Goal: Navigation & Orientation: Find specific page/section

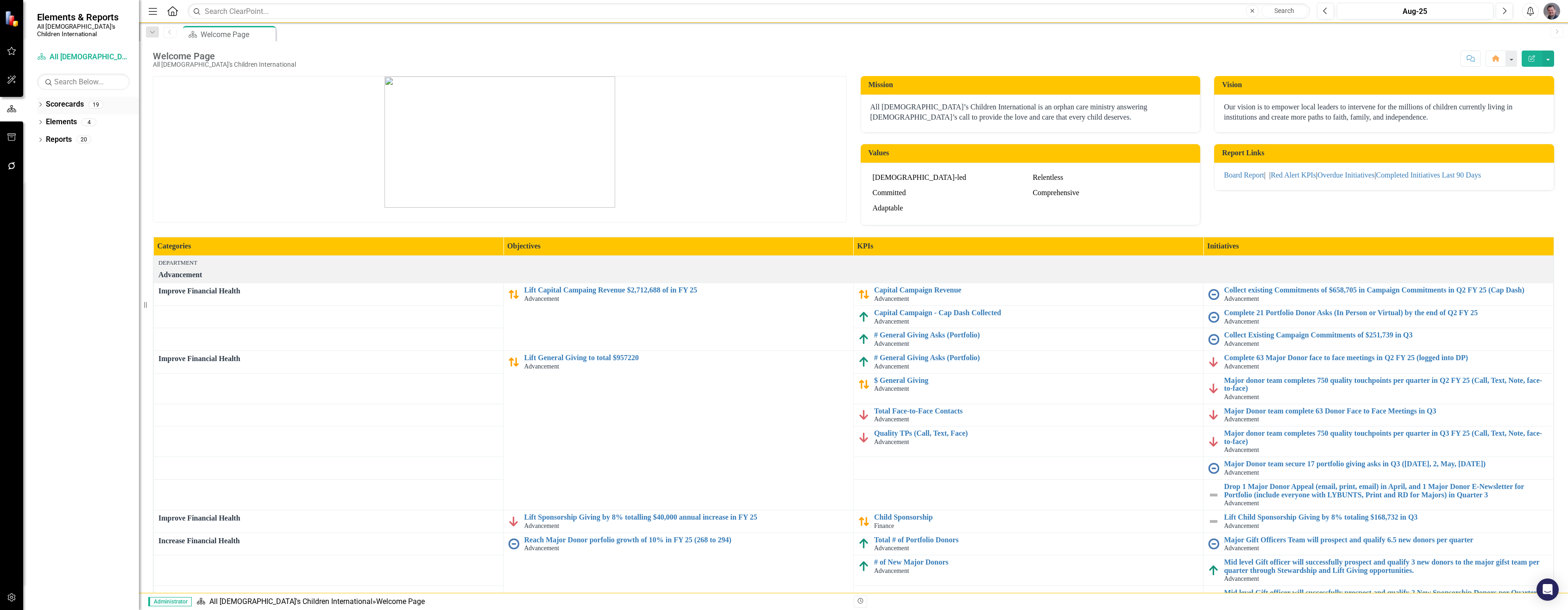
click at [62, 99] on link "Scorecards" at bounding box center [65, 104] width 38 height 11
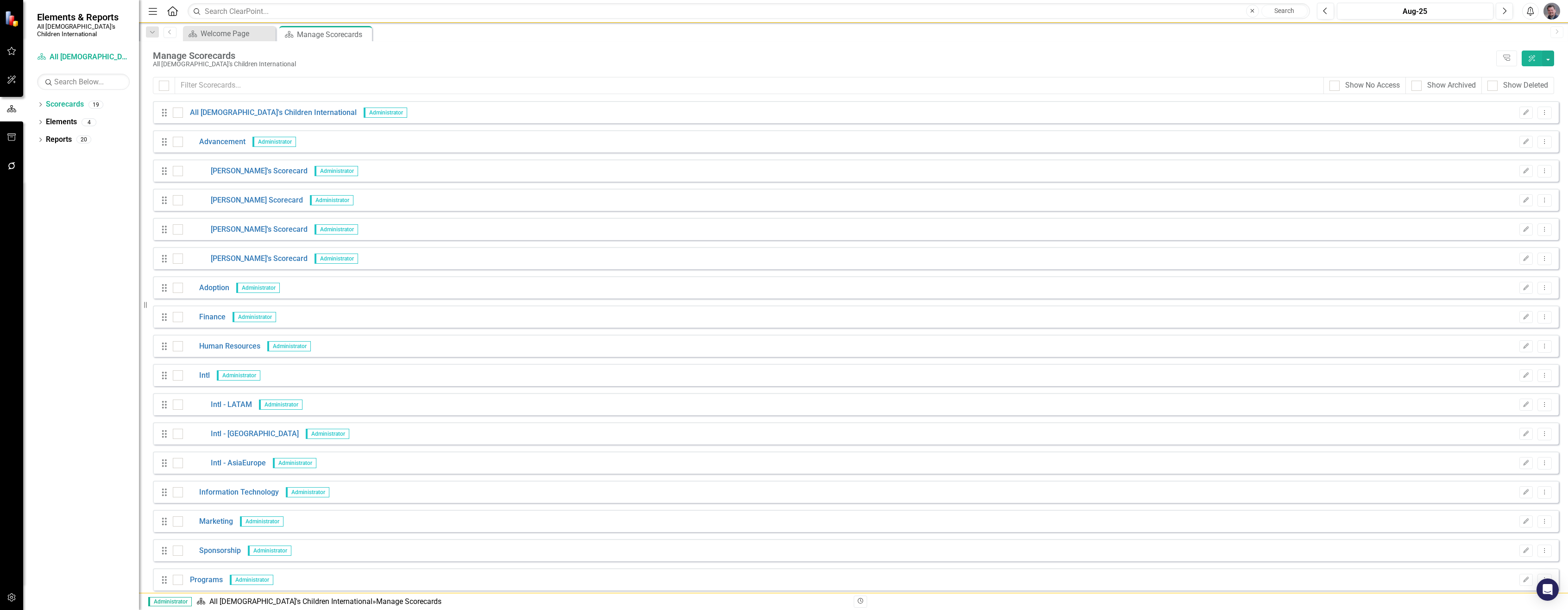
click at [36, 97] on div "Dropdown Scorecards 19 Dropdown All God's Children International Dropdown Advan…" at bounding box center [81, 353] width 115 height 512
click at [41, 103] on icon "Dropdown" at bounding box center [40, 105] width 7 height 5
click at [45, 120] on div "Dropdown All [DEMOGRAPHIC_DATA]'s Children International" at bounding box center [90, 122] width 97 height 16
click at [45, 119] on icon at bounding box center [45, 121] width 2 height 5
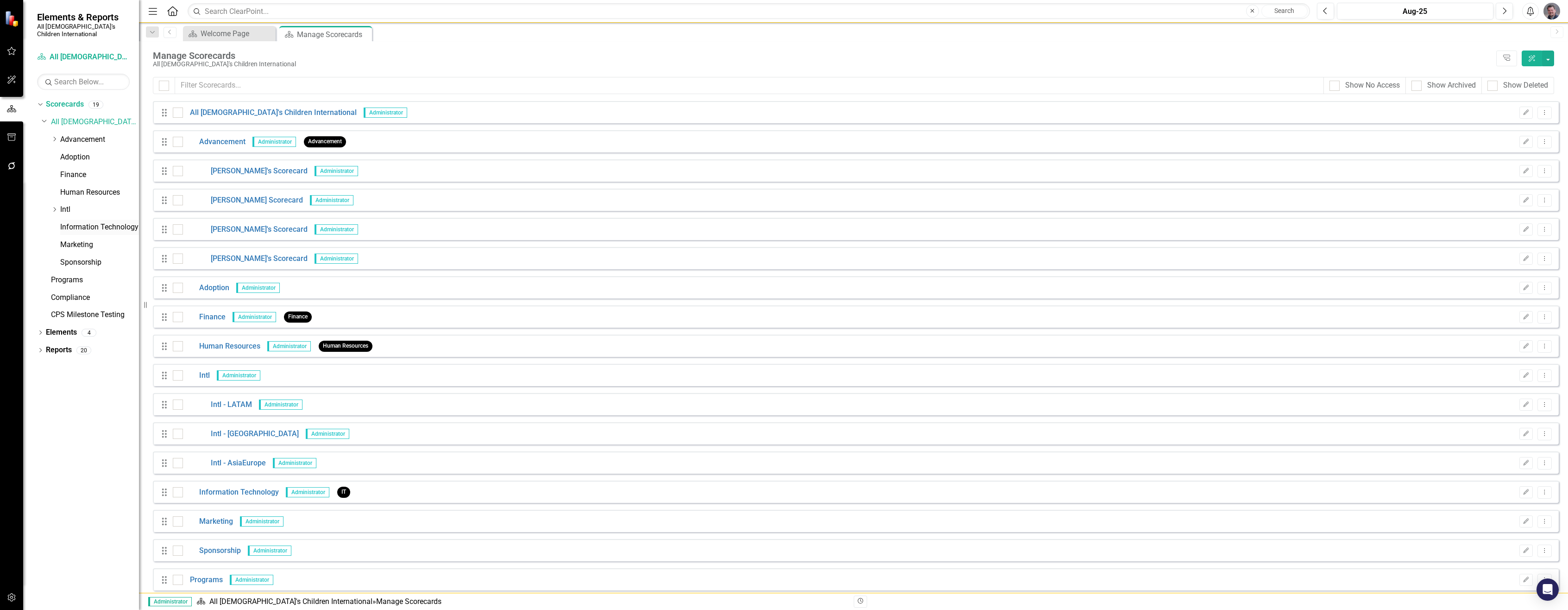
click at [92, 222] on link "Information Technology" at bounding box center [100, 227] width 79 height 11
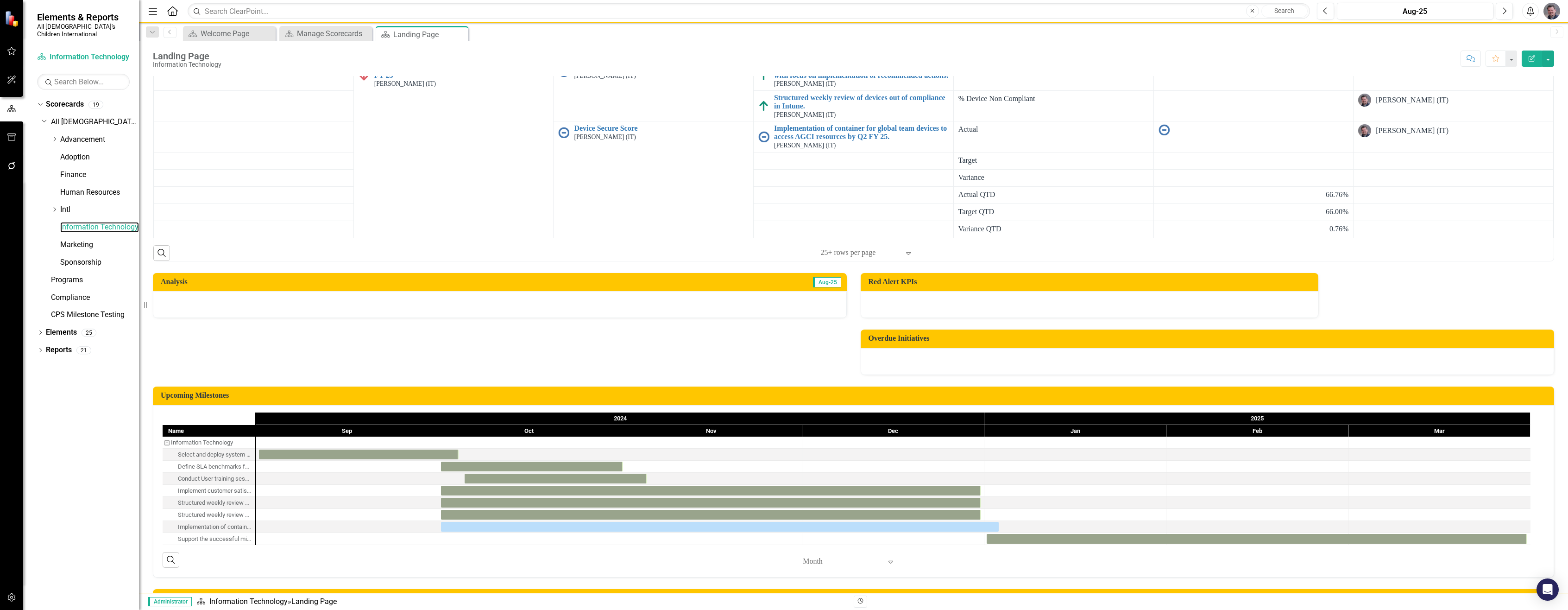
scroll to position [687, 0]
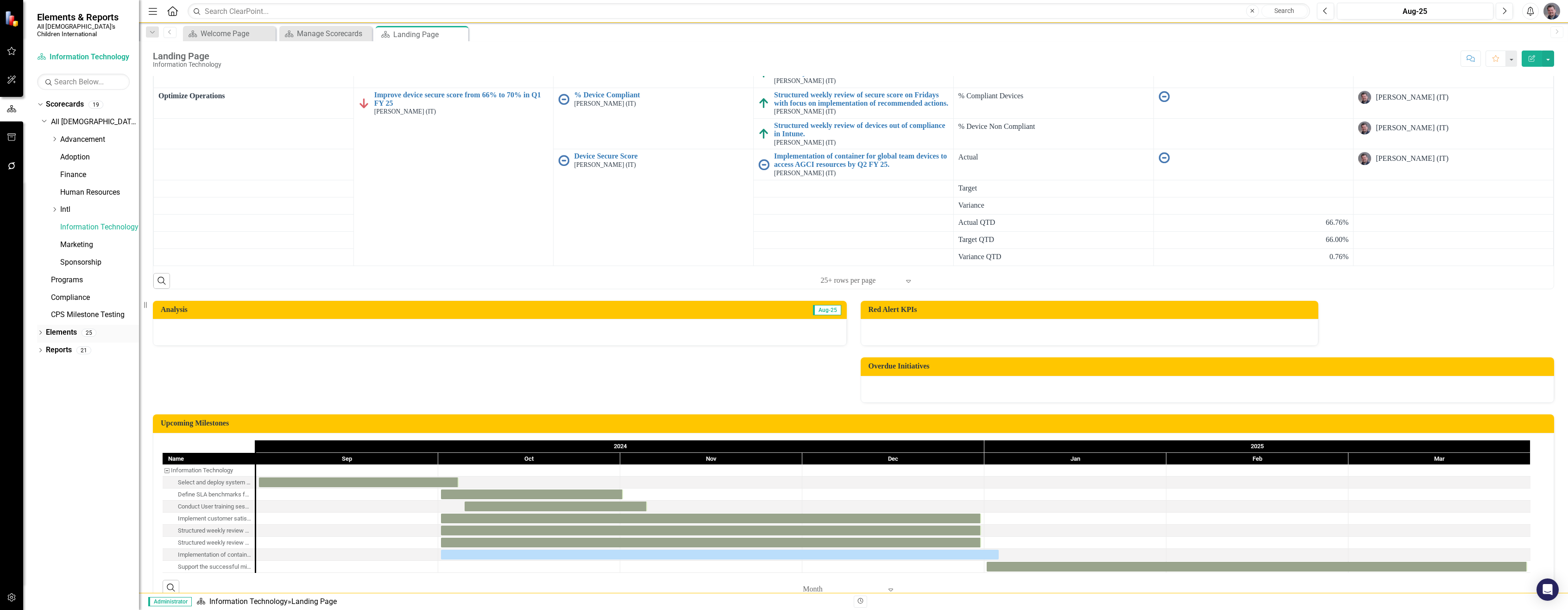
click at [39, 330] on icon "Dropdown" at bounding box center [40, 332] width 7 height 5
click at [80, 346] on link "Objective Objectives" at bounding box center [74, 350] width 47 height 11
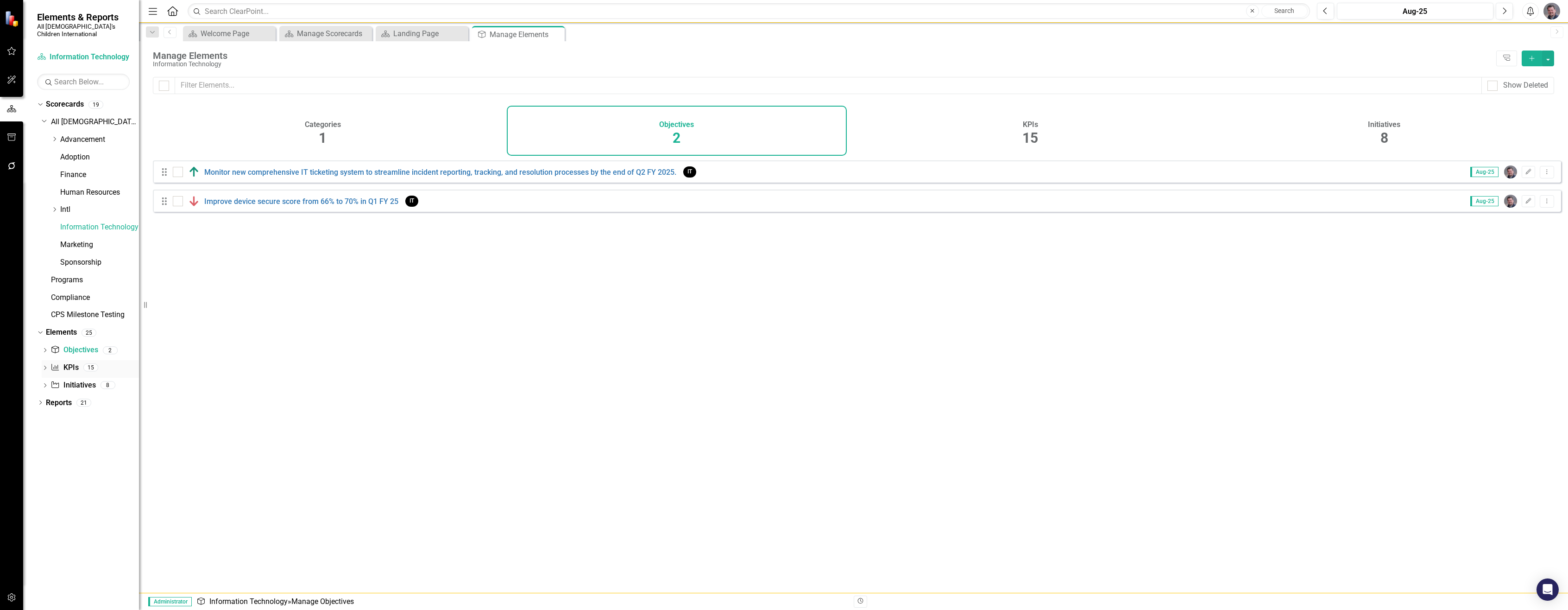
click at [70, 363] on link "KPI KPIs" at bounding box center [65, 368] width 27 height 11
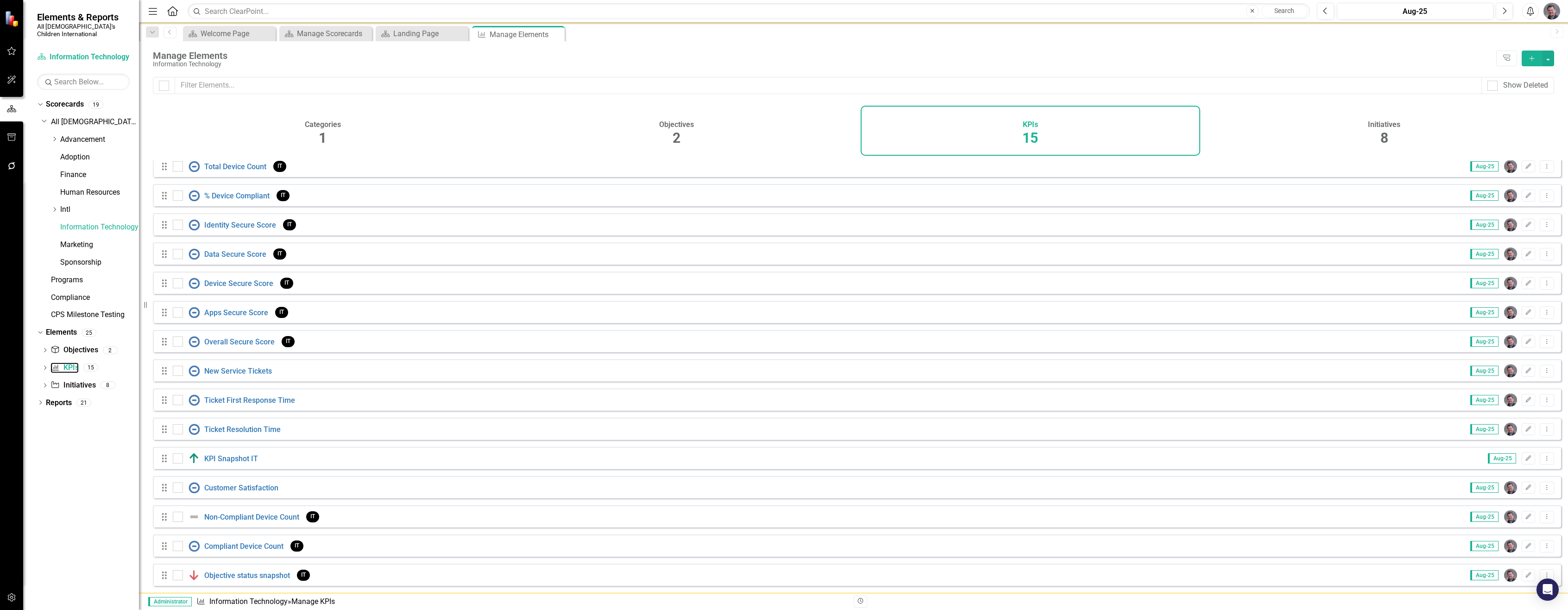
scroll to position [13, 0]
click at [71, 380] on link "Initiative Initiatives" at bounding box center [73, 385] width 45 height 11
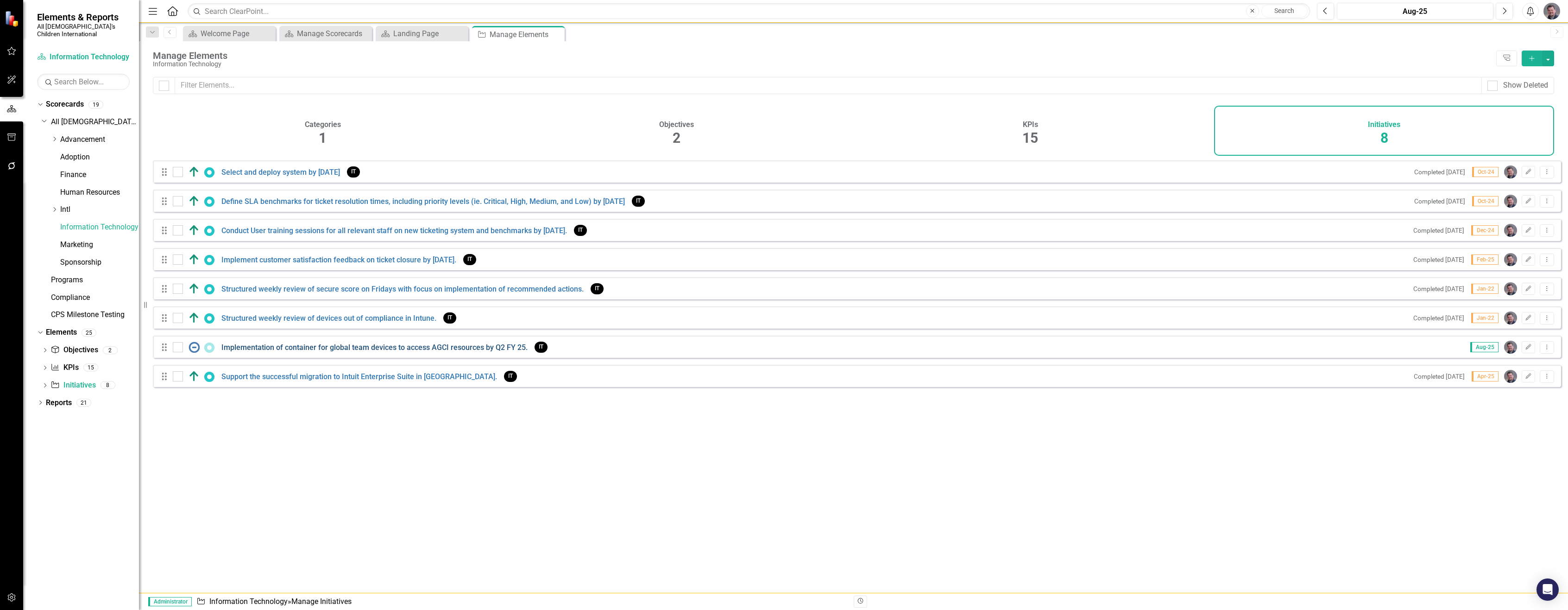
click at [347, 352] on link "Implementation of container for global team devices to access AGCI resources by…" at bounding box center [373, 347] width 306 height 9
